Goal: Information Seeking & Learning: Learn about a topic

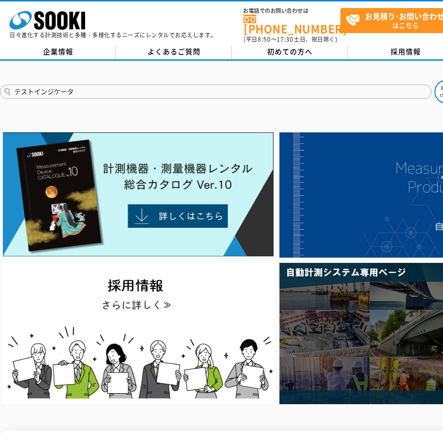
type input "テストインジケータ"
click at [434, 80] on button at bounding box center [446, 92] width 24 height 24
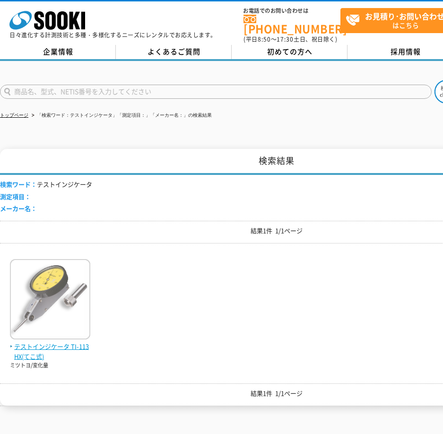
click at [64, 331] on img at bounding box center [50, 300] width 80 height 83
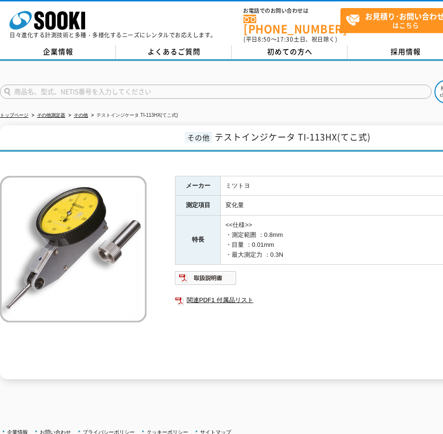
click at [40, 87] on input "text" at bounding box center [216, 92] width 432 height 14
type input "デプスマイクロメーター"
click at [434, 80] on button at bounding box center [446, 92] width 24 height 24
